Goal: Information Seeking & Learning: Learn about a topic

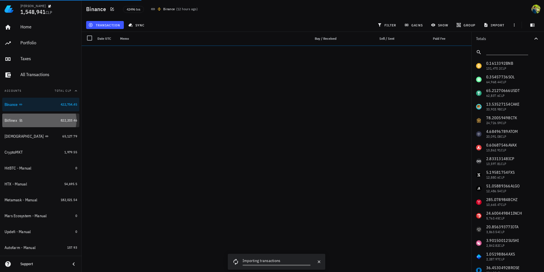
click at [26, 120] on div "Bitfinex" at bounding box center [32, 120] width 54 height 5
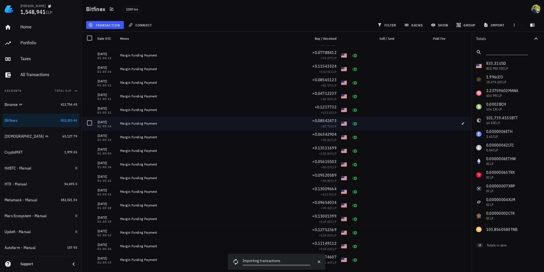
scroll to position [6, 0]
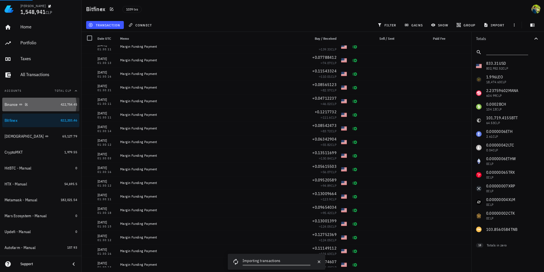
click at [42, 105] on div "Binance" at bounding box center [32, 104] width 54 height 5
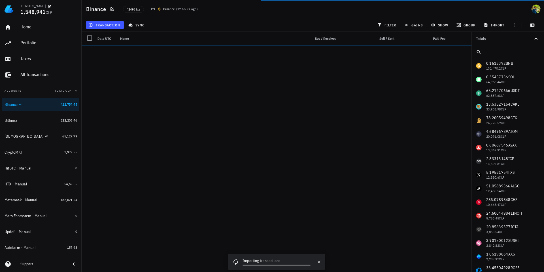
click at [25, 263] on div "Support" at bounding box center [42, 263] width 45 height 5
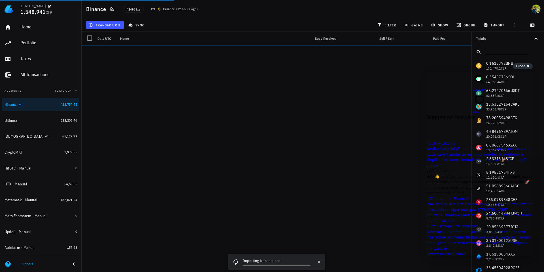
scroll to position [125, 0]
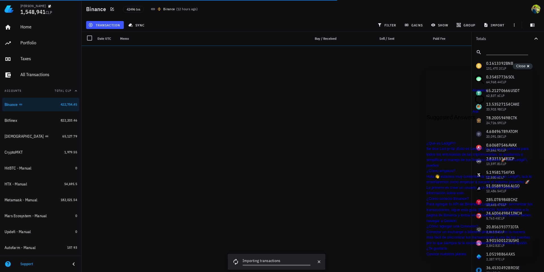
type input "fallo"
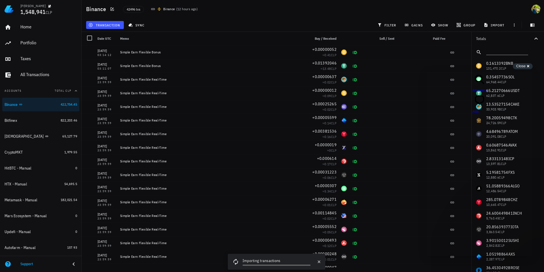
scroll to position [0, 0]
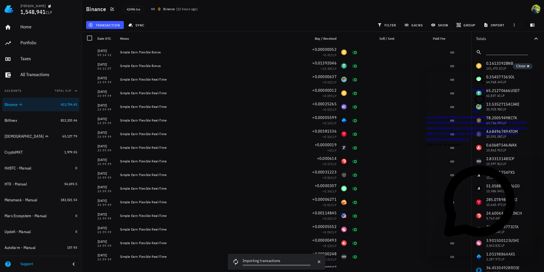
click at [473, 91] on span "Go back" at bounding box center [473, 93] width 0 height 4
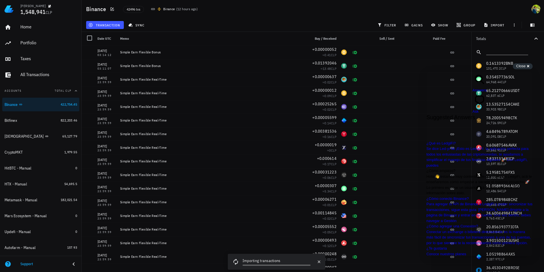
scroll to position [125, 0]
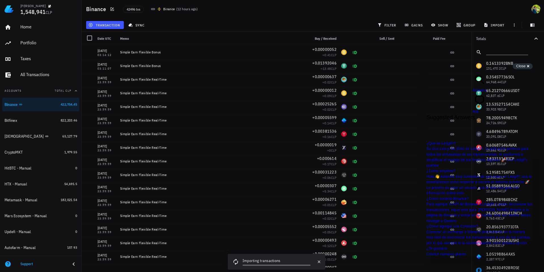
type input "proceso de"
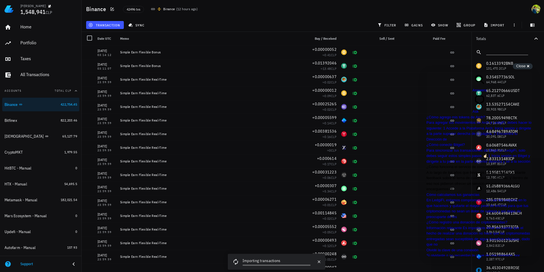
scroll to position [75, 0]
click at [469, 170] on span "A lo largo de los años que llevamos hemos recibido bastante feedback sobre el t…" at bounding box center [477, 180] width 101 height 21
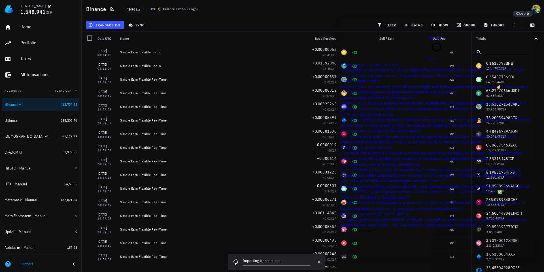
scroll to position [0, 0]
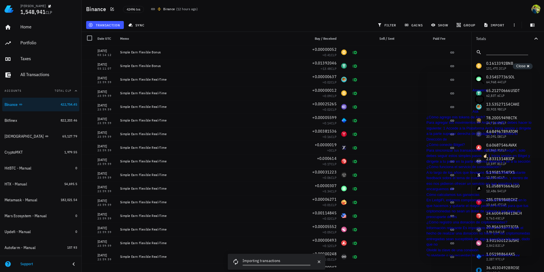
click at [473, 91] on span "Go back" at bounding box center [473, 93] width 0 height 4
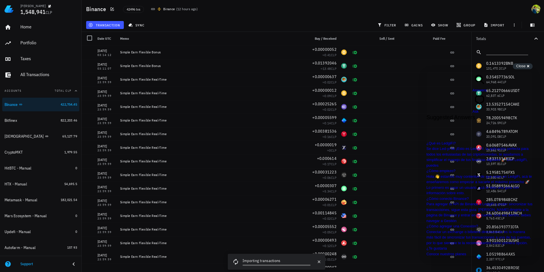
scroll to position [0, 0]
click at [365, 5] on div "42496 txs Binance ( 12 hours ago )" at bounding box center [243, 9] width 247 height 14
click at [487, 104] on span "chat-square" at bounding box center [480, 106] width 14 height 4
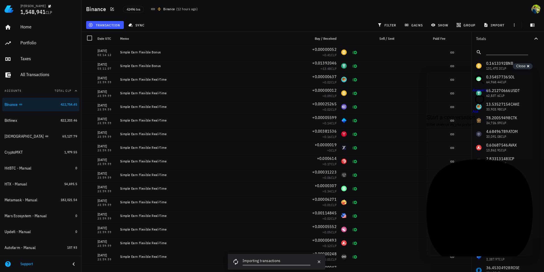
click at [473, 88] on span "Answers" at bounding box center [480, 90] width 14 height 4
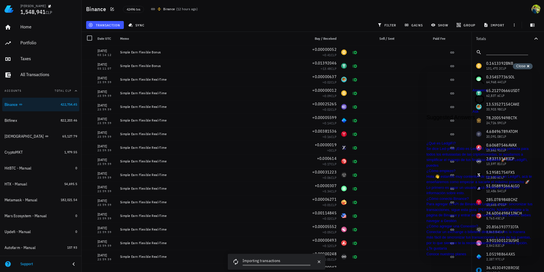
click at [519, 65] on span "Close" at bounding box center [520, 66] width 9 height 4
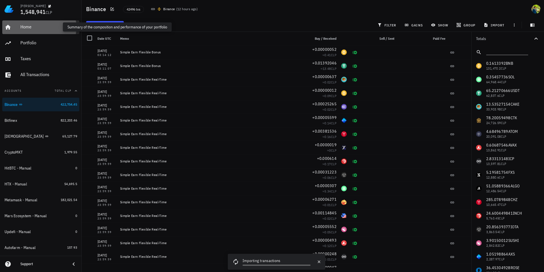
click at [23, 25] on div "Home" at bounding box center [48, 26] width 57 height 5
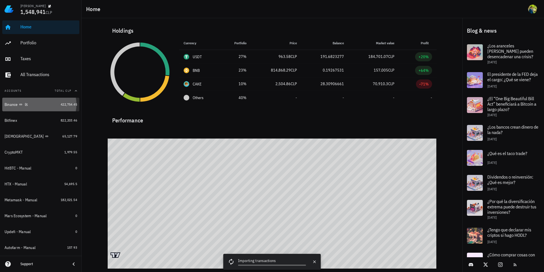
click at [14, 104] on div "Binance" at bounding box center [11, 104] width 13 height 5
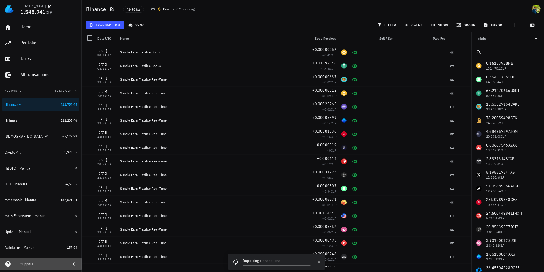
click at [26, 263] on div "Support" at bounding box center [42, 263] width 45 height 5
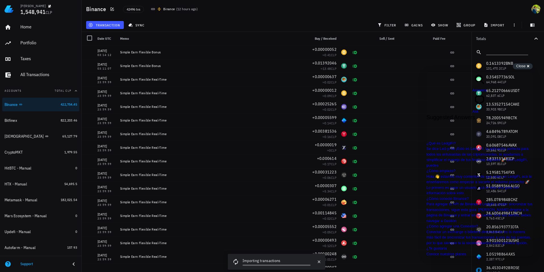
type input "computing ledger"
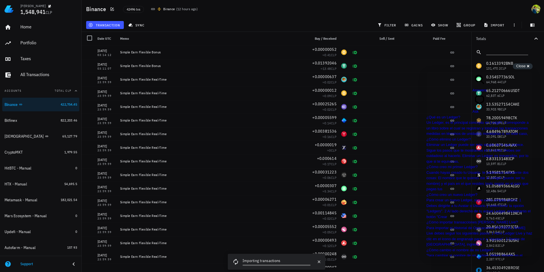
click at [39, 267] on div "Support" at bounding box center [42, 263] width 45 height 9
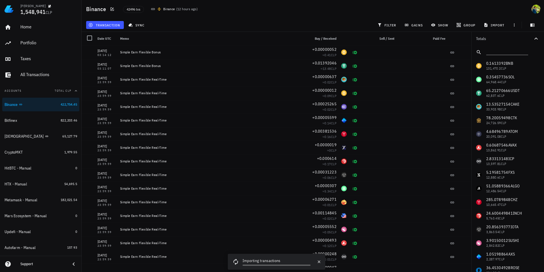
click at [47, 260] on div "Support" at bounding box center [42, 263] width 45 height 9
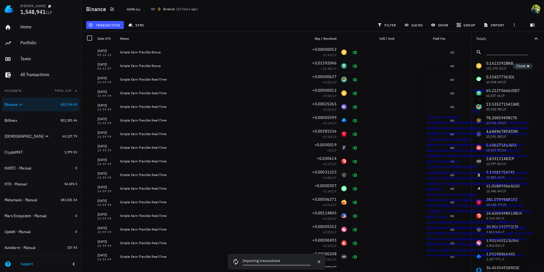
click at [479, 109] on span "Ask" at bounding box center [476, 111] width 6 height 4
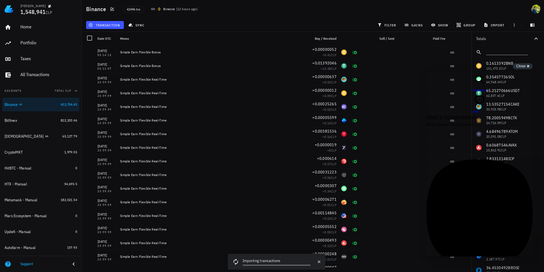
click at [477, 188] on div "Email We usually respond within a few hours 🕓 Previous Conversations" at bounding box center [480, 225] width 106 height 133
click at [518, 64] on span "Close" at bounding box center [520, 66] width 9 height 4
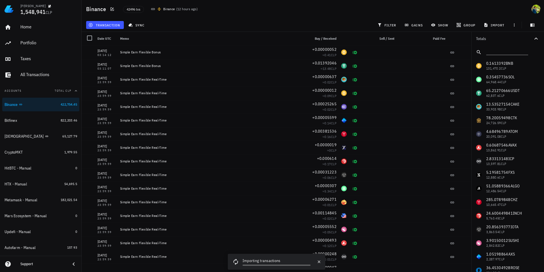
click at [34, 262] on div "Support" at bounding box center [42, 263] width 45 height 5
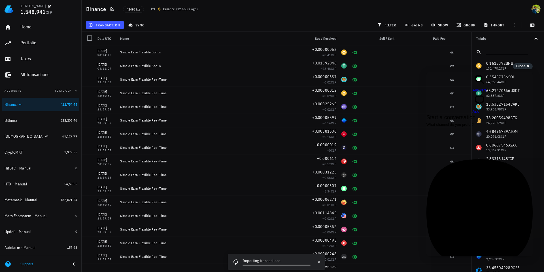
click at [473, 88] on span "Answers" at bounding box center [480, 90] width 14 height 4
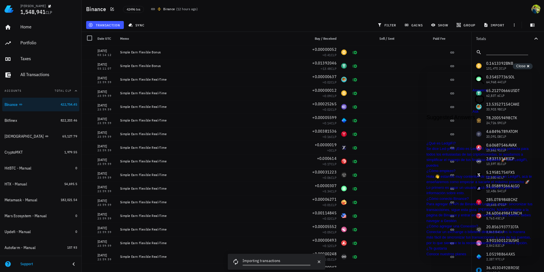
type input "computando"
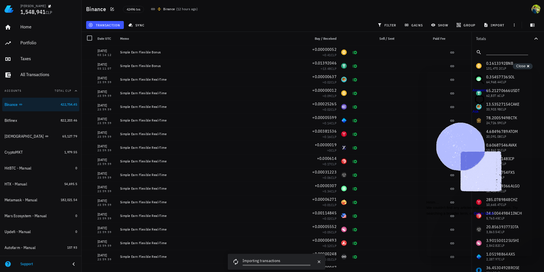
type input "computando ledger"
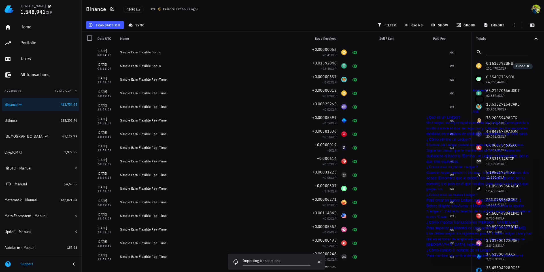
scroll to position [206, 0]
click at [520, 64] on span "Close" at bounding box center [520, 66] width 9 height 4
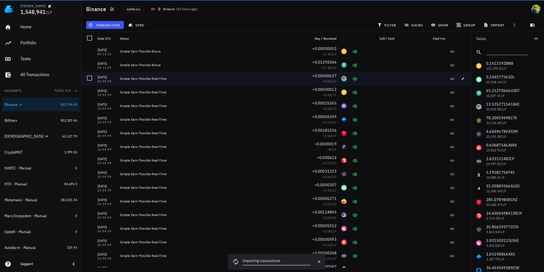
scroll to position [0, 0]
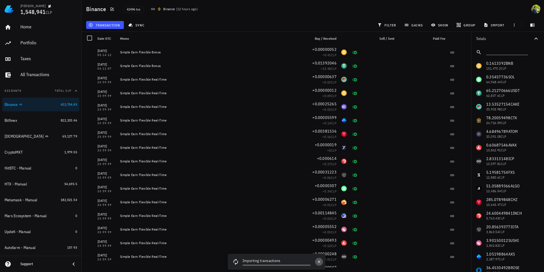
click at [320, 262] on icon "button" at bounding box center [319, 261] width 5 height 5
click at [321, 261] on icon "button" at bounding box center [319, 261] width 5 height 5
click at [321, 262] on icon "button" at bounding box center [319, 261] width 5 height 5
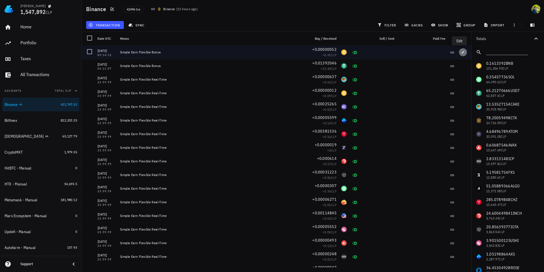
click at [462, 52] on icon "button" at bounding box center [463, 52] width 3 height 3
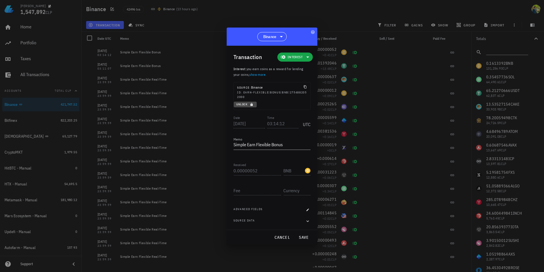
click at [252, 105] on icon "button" at bounding box center [252, 104] width 2 height 3
click at [258, 171] on input "0.00000052" at bounding box center [258, 170] width 48 height 9
click at [303, 235] on span "save" at bounding box center [304, 236] width 14 height 5
type input "0.00000052"
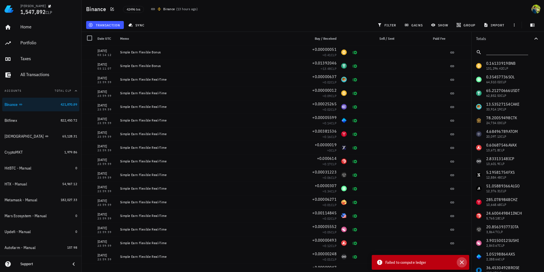
click at [461, 262] on icon "button" at bounding box center [462, 261] width 7 height 7
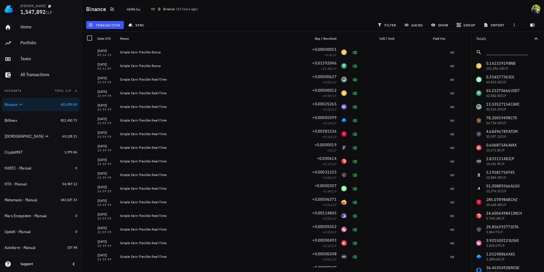
click at [24, 267] on div "Support" at bounding box center [42, 263] width 45 height 9
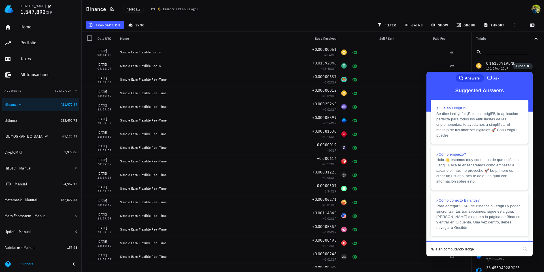
type input "falla en computando ledger"
click button "search" at bounding box center [524, 248] width 9 height 9
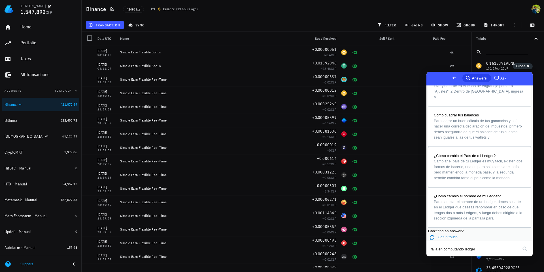
scroll to position [366, 0]
click at [451, 81] on span "Go back" at bounding box center [454, 77] width 7 height 7
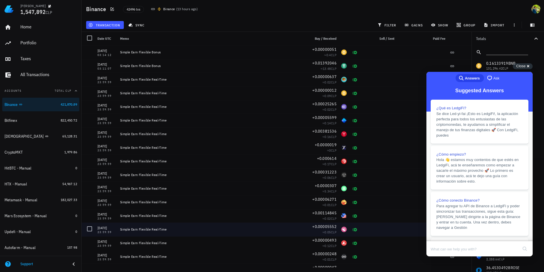
click at [397, 234] on div at bounding box center [402, 229] width 10 height 14
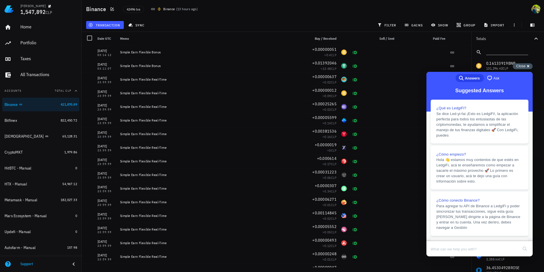
click at [524, 66] on span "Close" at bounding box center [520, 66] width 9 height 4
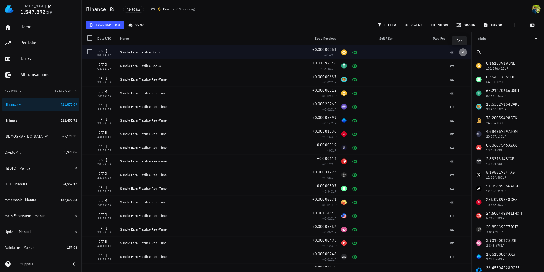
click at [462, 52] on span "button" at bounding box center [463, 51] width 8 height 3
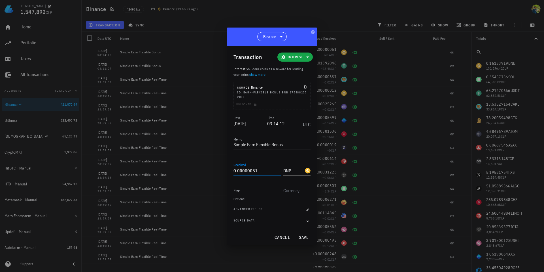
click at [256, 168] on input "0.00000051" at bounding box center [258, 170] width 48 height 9
click at [257, 171] on input "0.00000051" at bounding box center [258, 170] width 48 height 9
click at [302, 236] on span "save" at bounding box center [304, 236] width 14 height 5
type input "0.00000051"
